Goal: Check status

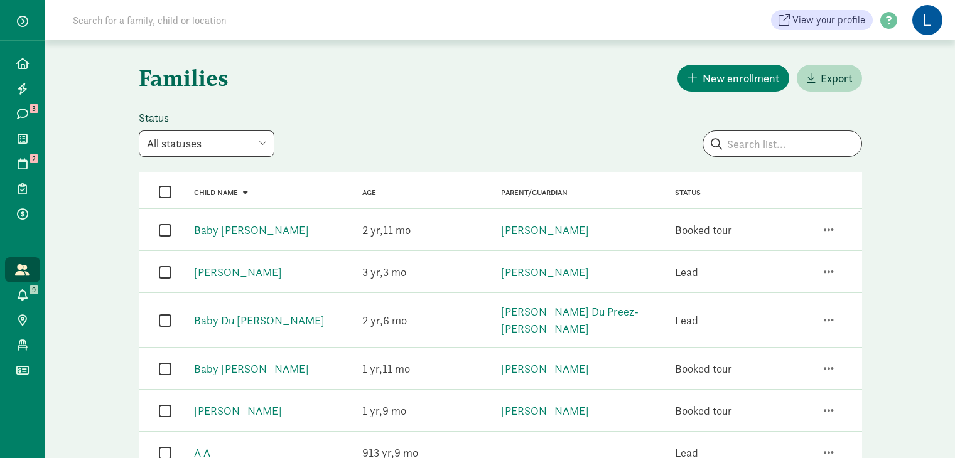
scroll to position [279, 0]
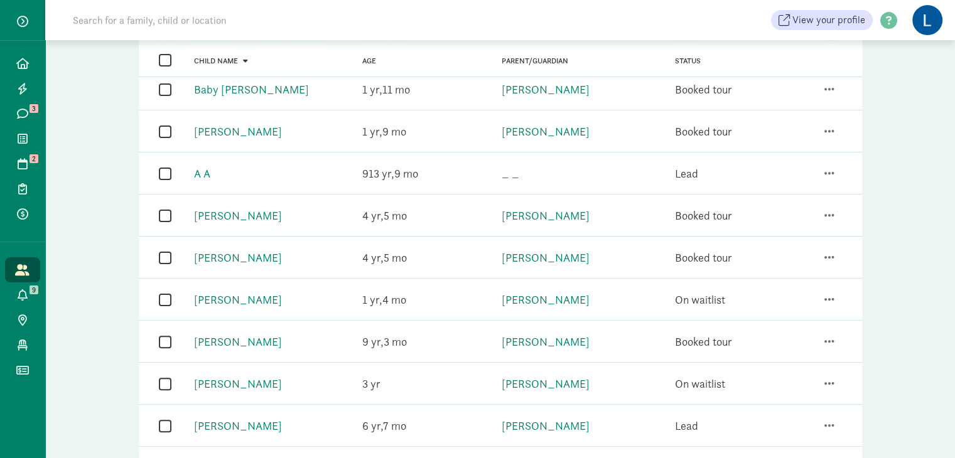
click at [190, 8] on input at bounding box center [241, 20] width 352 height 25
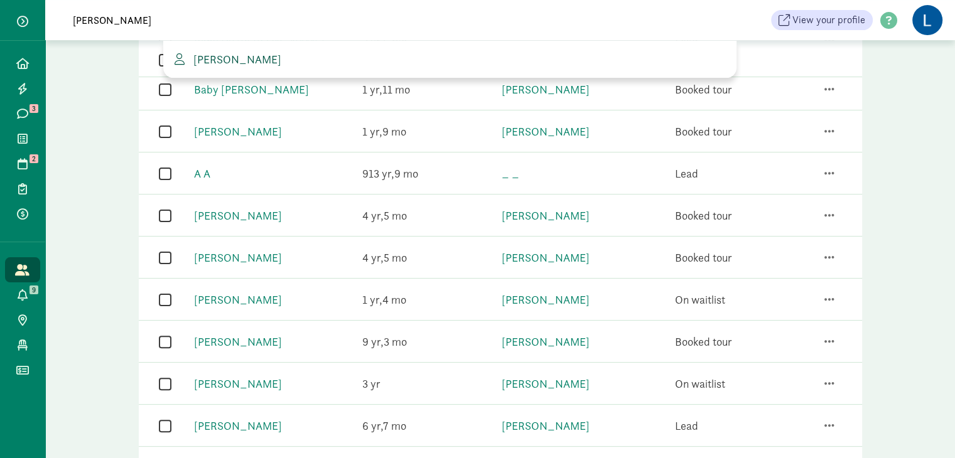
type input "[PERSON_NAME]"
click at [238, 58] on span "[PERSON_NAME]" at bounding box center [234, 59] width 93 height 14
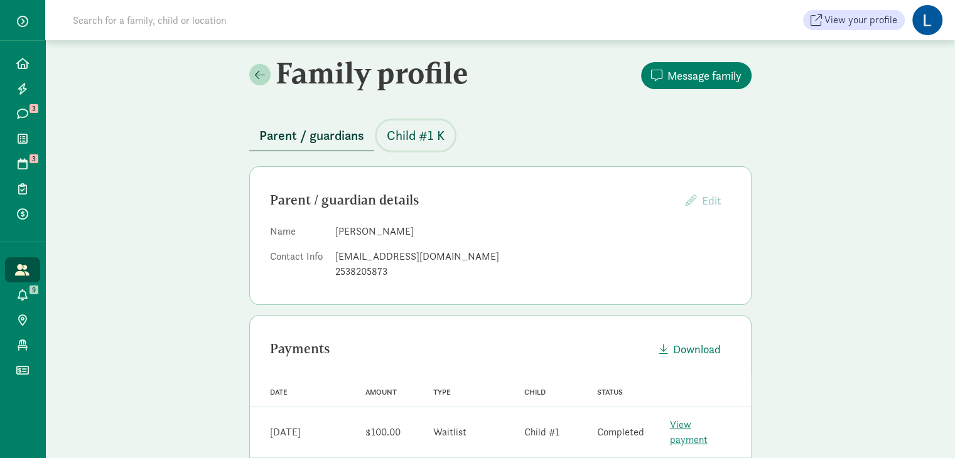
click at [415, 134] on span "Child #1 K" at bounding box center [416, 136] width 58 height 20
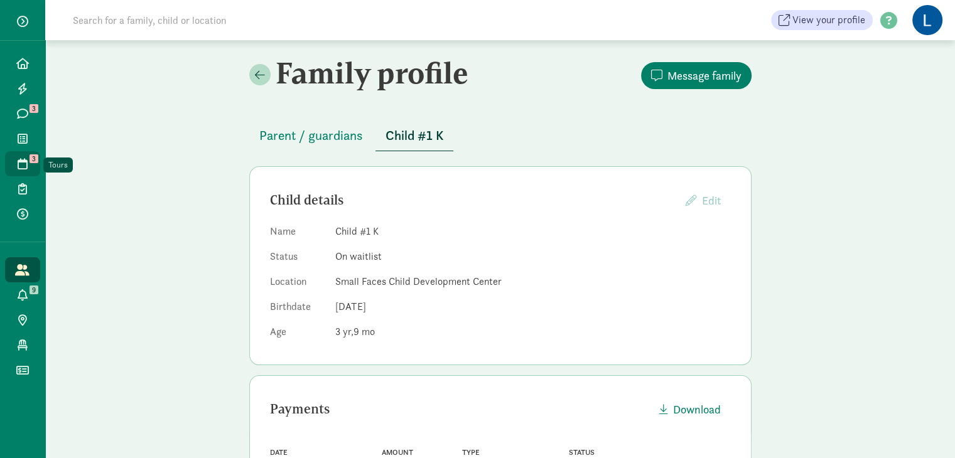
click at [26, 164] on icon at bounding box center [23, 163] width 10 height 11
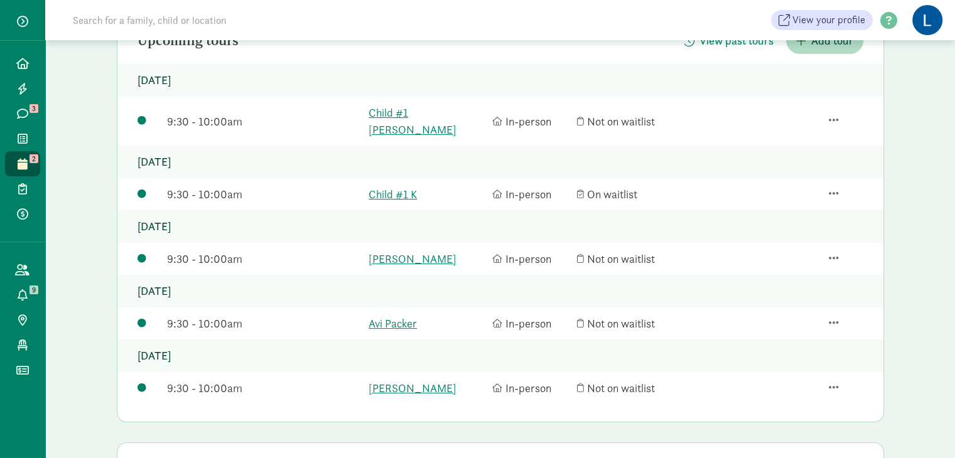
scroll to position [147, 0]
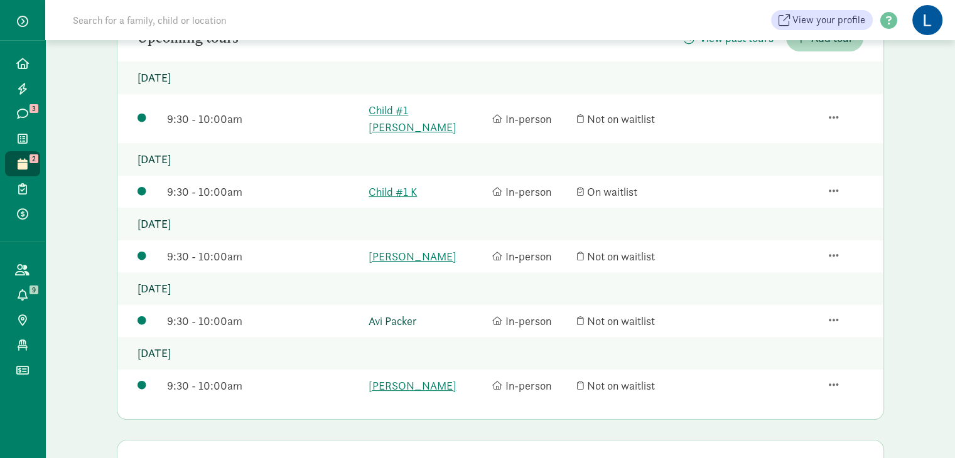
click at [396, 313] on link "Avi Packer" at bounding box center [426, 321] width 117 height 17
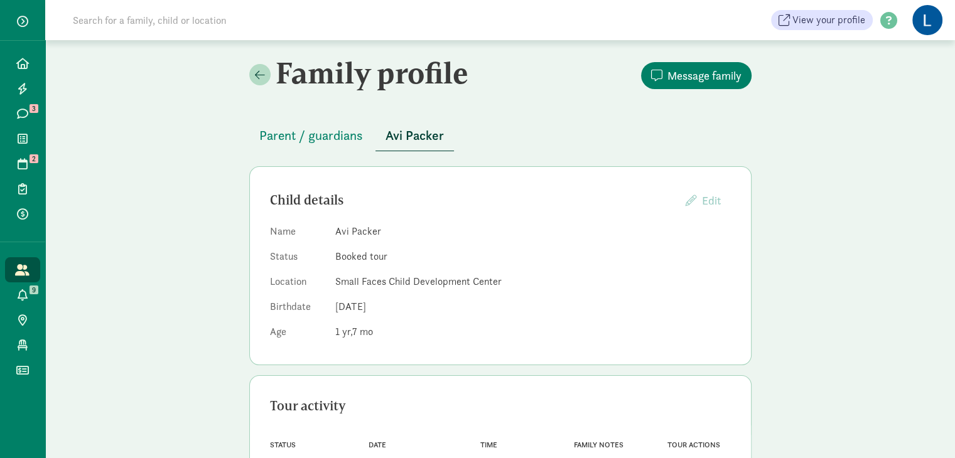
click at [396, 299] on dd "Dec 23, 2023" at bounding box center [532, 306] width 395 height 15
